Goal: Information Seeking & Learning: Find specific fact

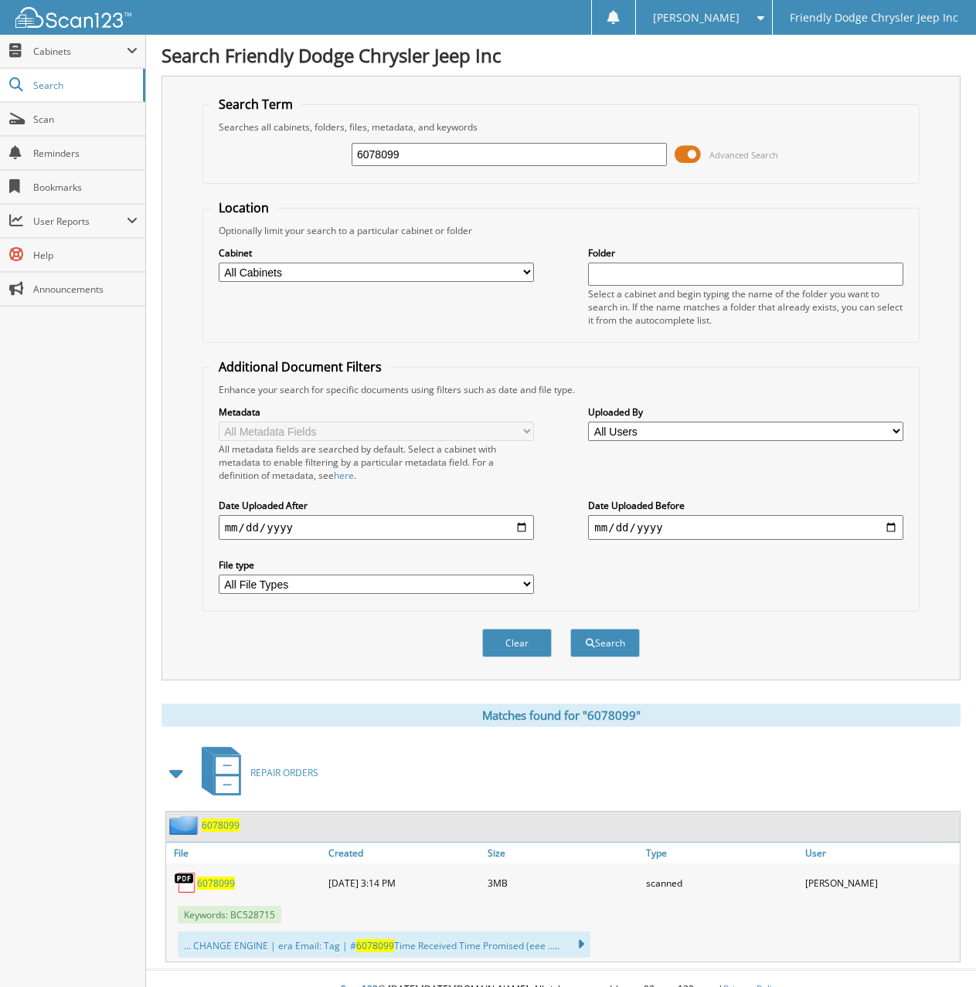
drag, startPoint x: 409, startPoint y: 158, endPoint x: 273, endPoint y: 156, distance: 136.7
click at [273, 156] on div "6078099 Advanced Search" at bounding box center [561, 155] width 701 height 42
type input "6077479"
click at [570, 629] on button "Search" at bounding box center [605, 643] width 70 height 29
click at [208, 886] on span "6077479" at bounding box center [216, 883] width 38 height 13
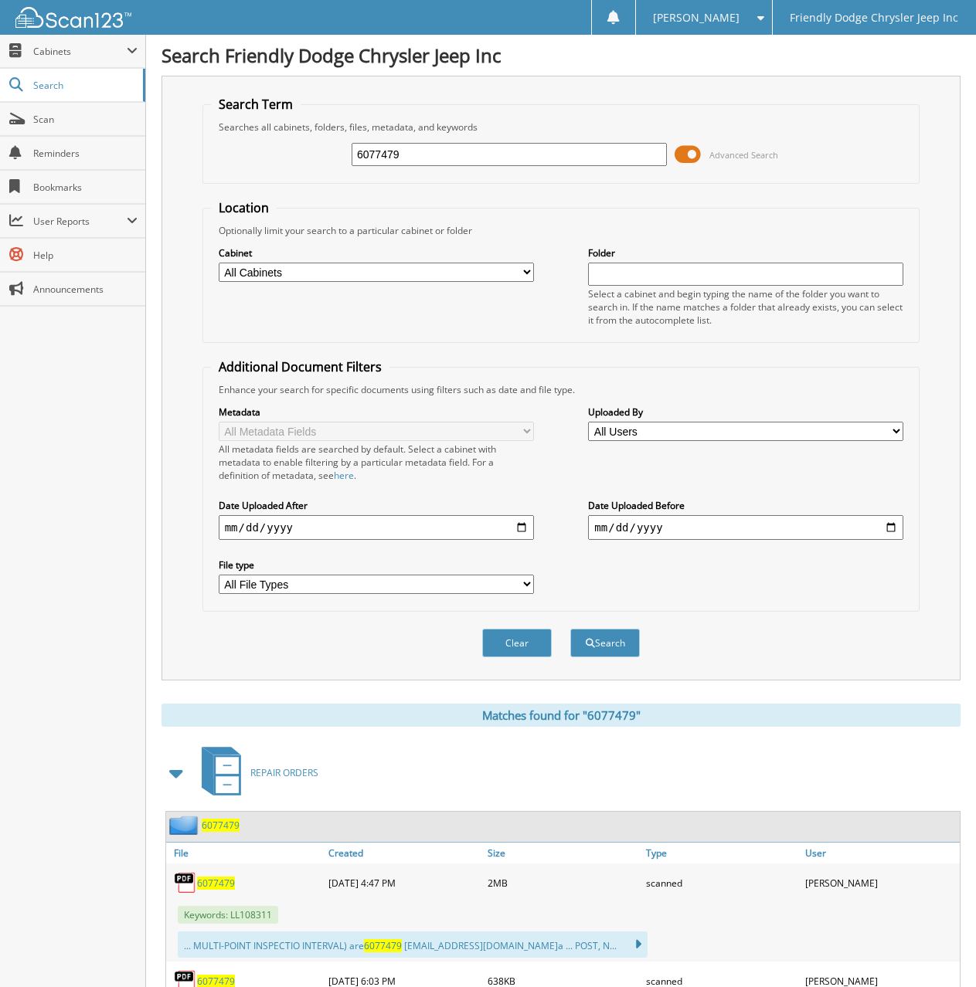
drag, startPoint x: 419, startPoint y: 161, endPoint x: 226, endPoint y: 171, distance: 193.4
click at [226, 171] on div "6077479 Advanced Search" at bounding box center [561, 155] width 701 height 42
type input "6071840"
click at [570, 629] on button "Search" at bounding box center [605, 643] width 70 height 29
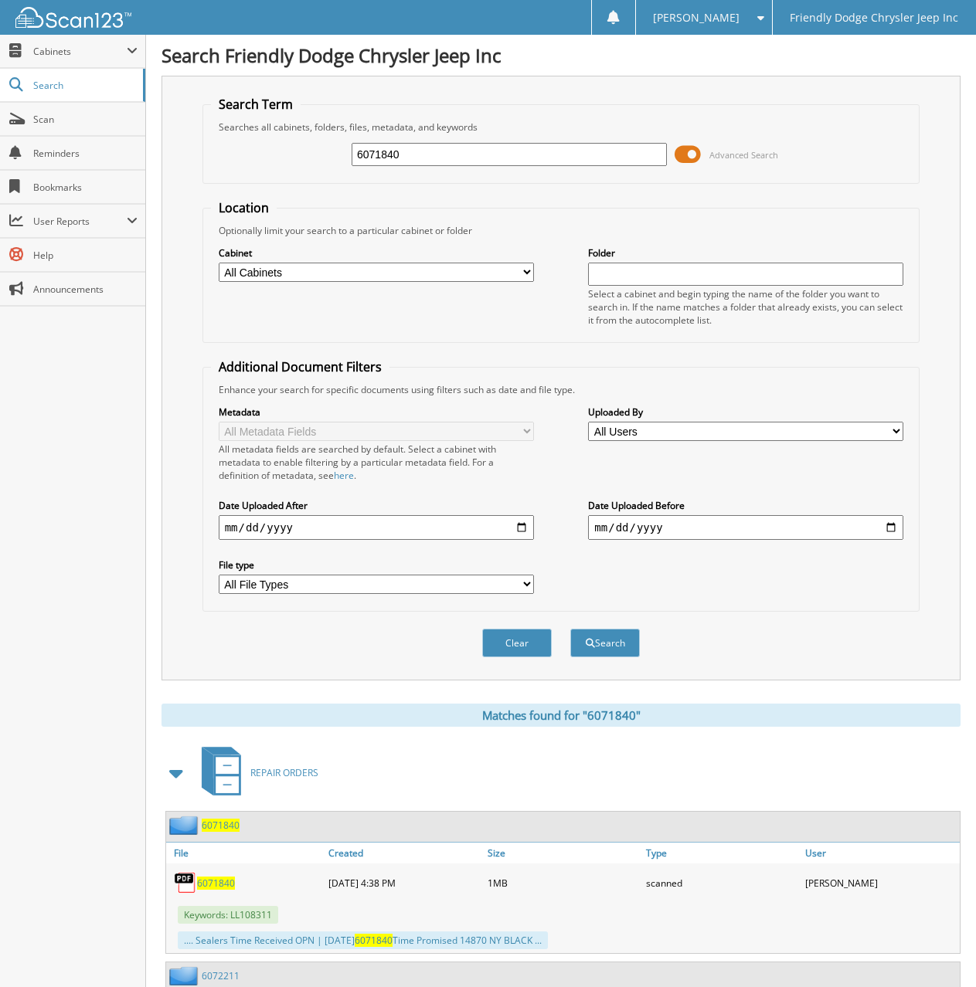
click at [208, 881] on span "6071840" at bounding box center [216, 883] width 38 height 13
drag, startPoint x: 401, startPoint y: 155, endPoint x: 334, endPoint y: 149, distance: 66.7
click at [335, 149] on div "6071840 Advanced Search" at bounding box center [561, 155] width 701 height 42
type input "6077479"
click at [570, 629] on button "Search" at bounding box center [605, 643] width 70 height 29
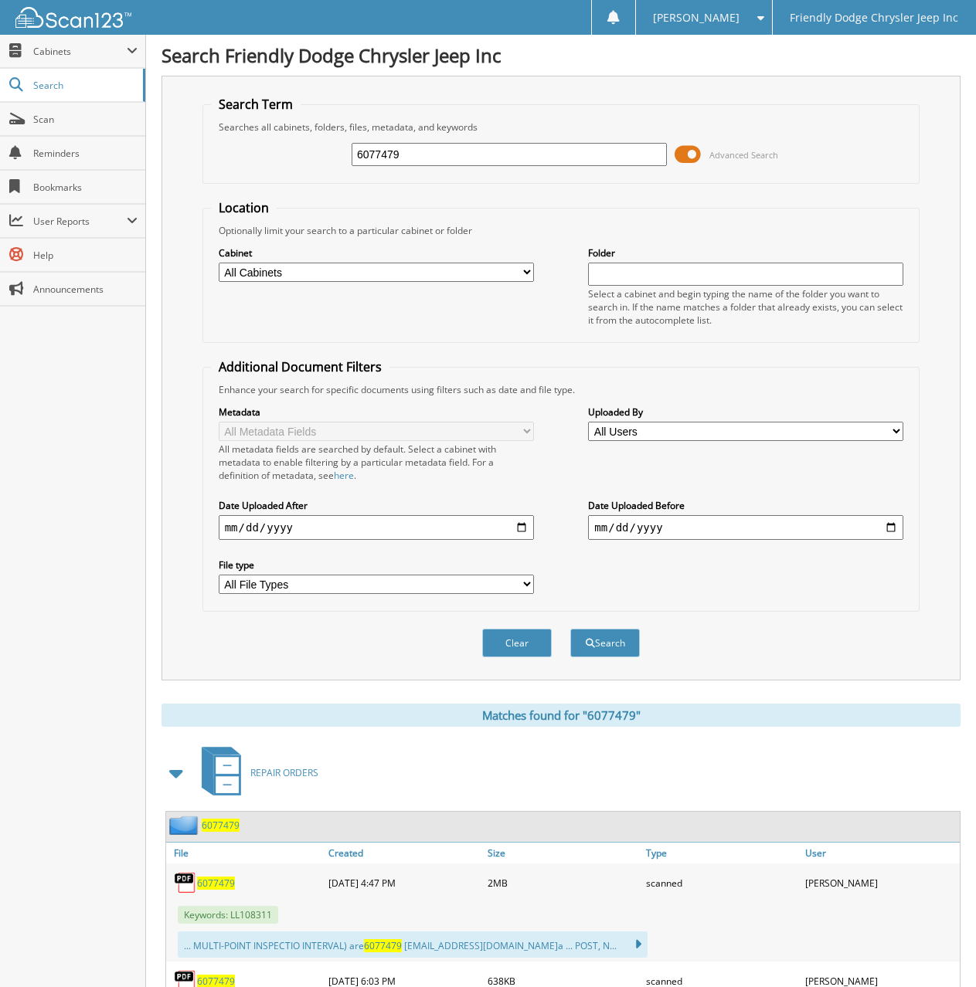
click at [219, 884] on span "6077479" at bounding box center [216, 883] width 38 height 13
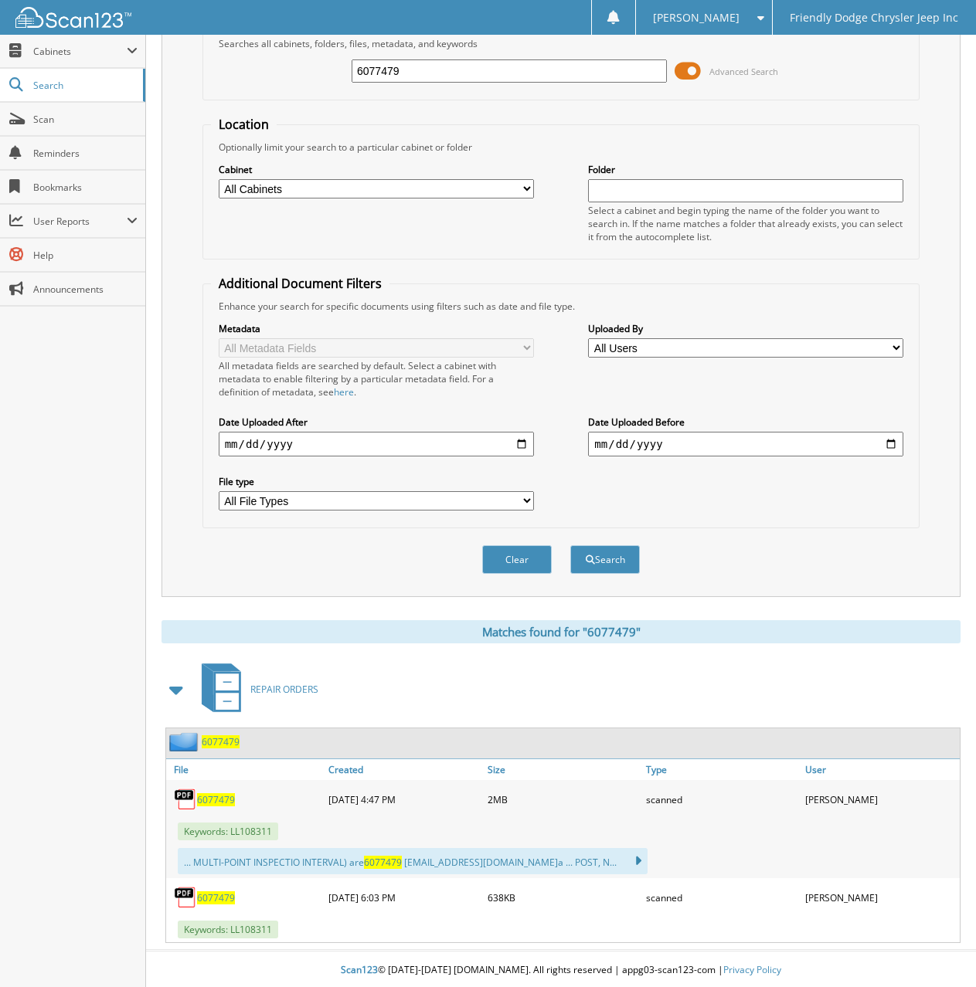
scroll to position [87, 0]
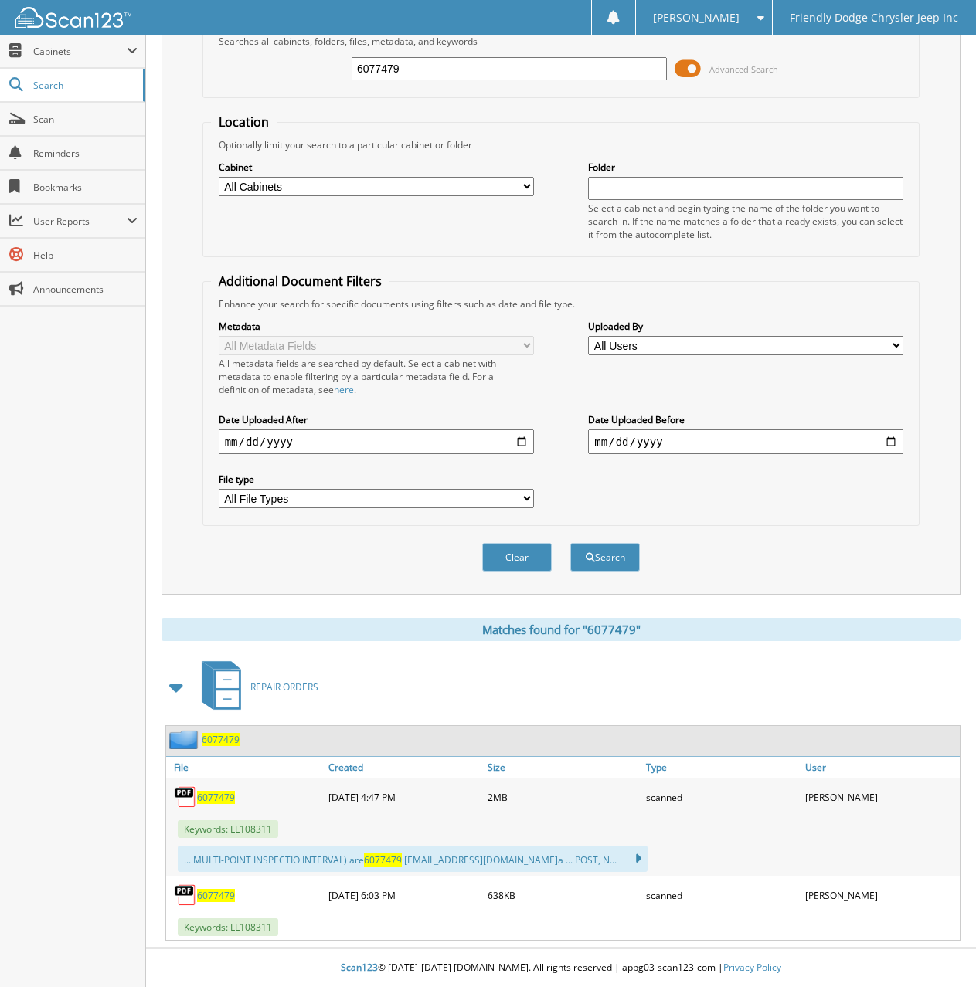
click at [209, 895] on span "6077479" at bounding box center [216, 895] width 38 height 13
click at [46, 577] on div "Close Cabinets My Company Email Addresses Search Scan" at bounding box center [73, 511] width 146 height 952
drag, startPoint x: 405, startPoint y: 66, endPoint x: 158, endPoint y: 74, distance: 247.3
click at [158, 74] on div "Search Friendly Dodge Chrysler Jeep Inc Search Term Searches all cabinets, fold…" at bounding box center [561, 450] width 830 height 1073
type input "6076632"
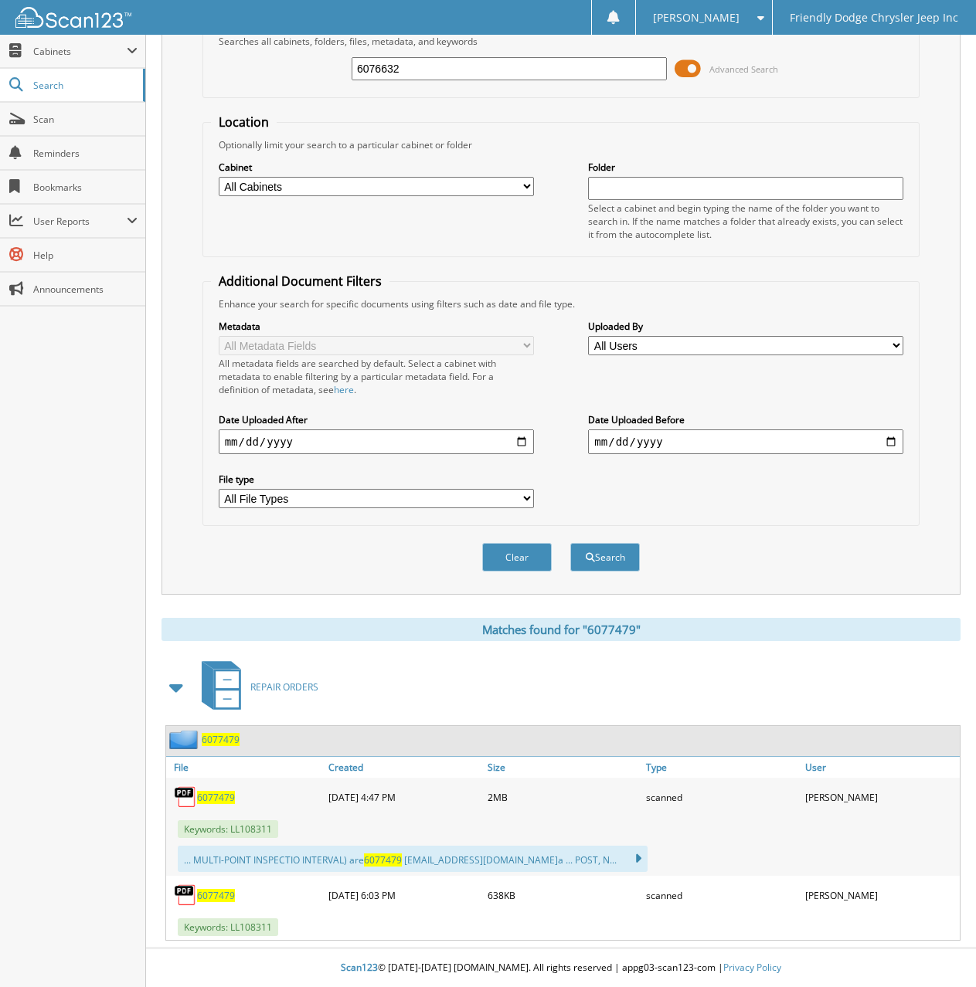
click at [570, 543] on button "Search" at bounding box center [605, 557] width 70 height 29
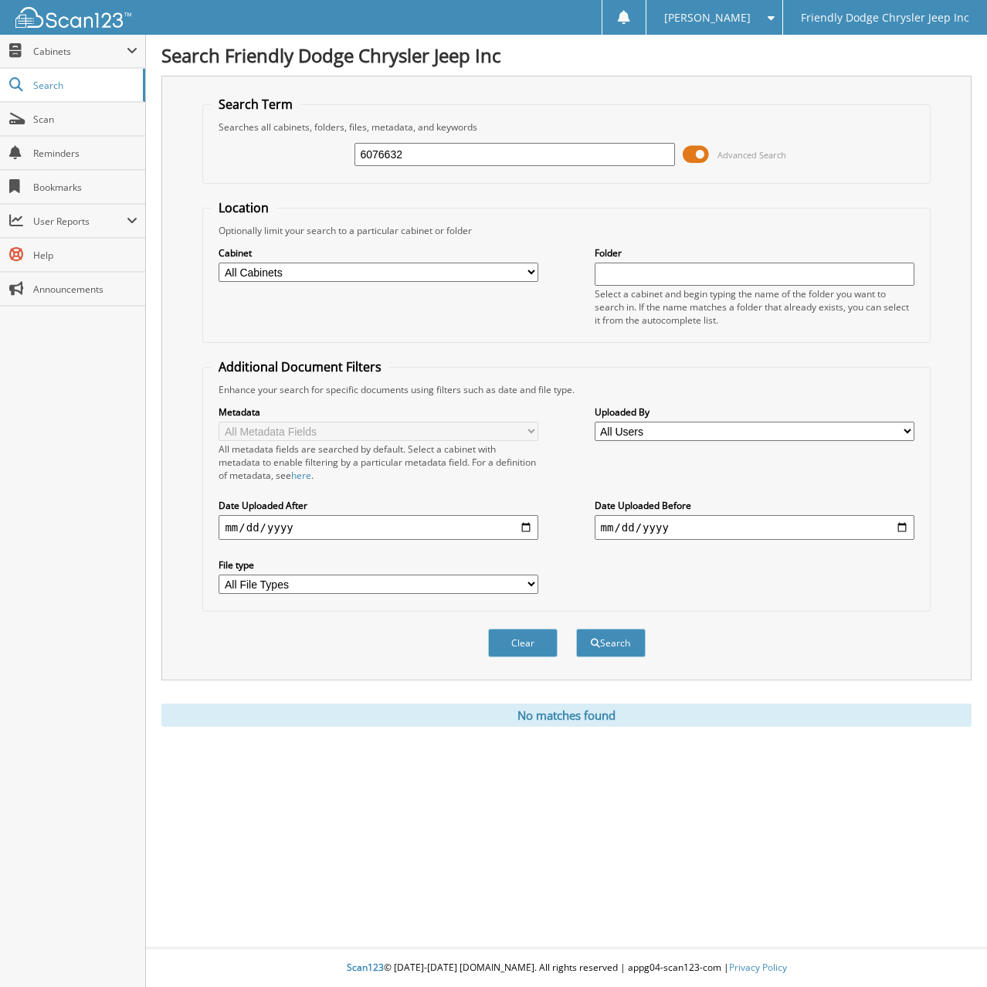
drag, startPoint x: 406, startPoint y: 155, endPoint x: 234, endPoint y: 157, distance: 171.5
click at [236, 157] on div "6076632 Advanced Search" at bounding box center [566, 155] width 711 height 42
type input "6078137"
click at [576, 629] on button "Search" at bounding box center [611, 643] width 70 height 29
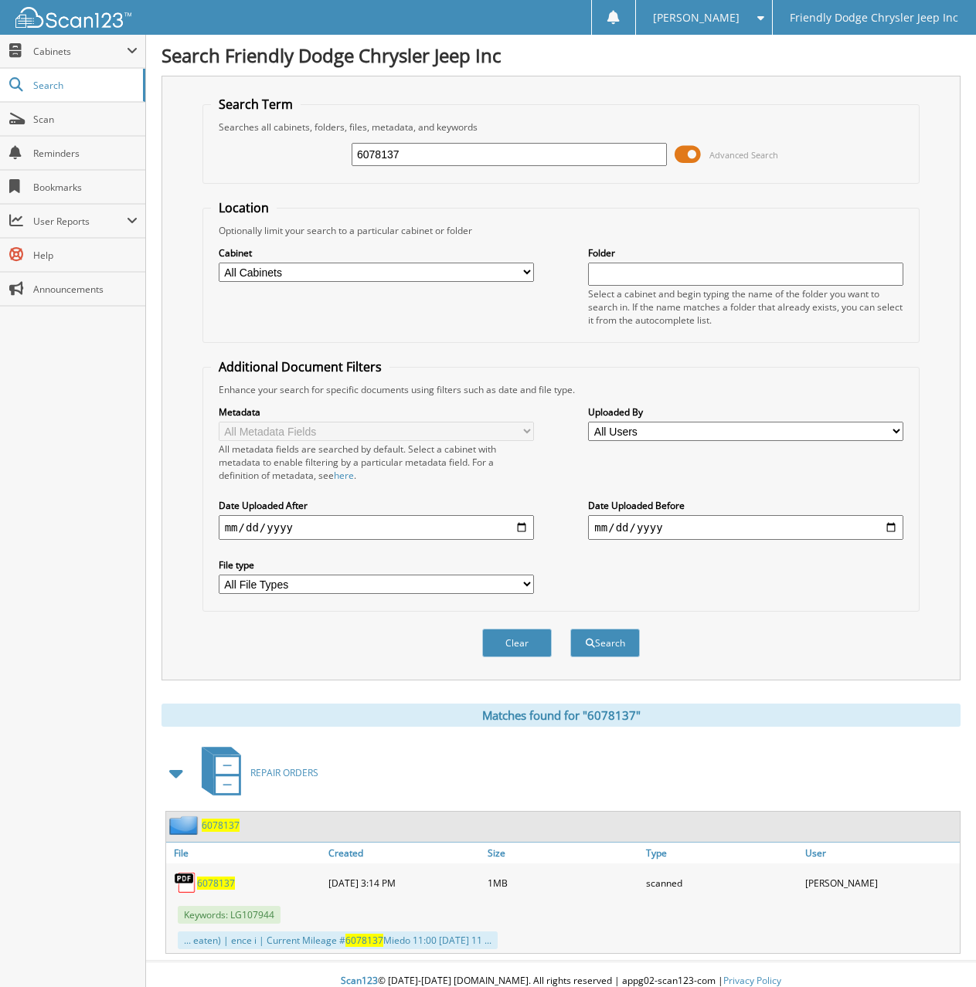
click at [215, 890] on span "6078137" at bounding box center [216, 883] width 38 height 13
